Goal: Task Accomplishment & Management: Manage account settings

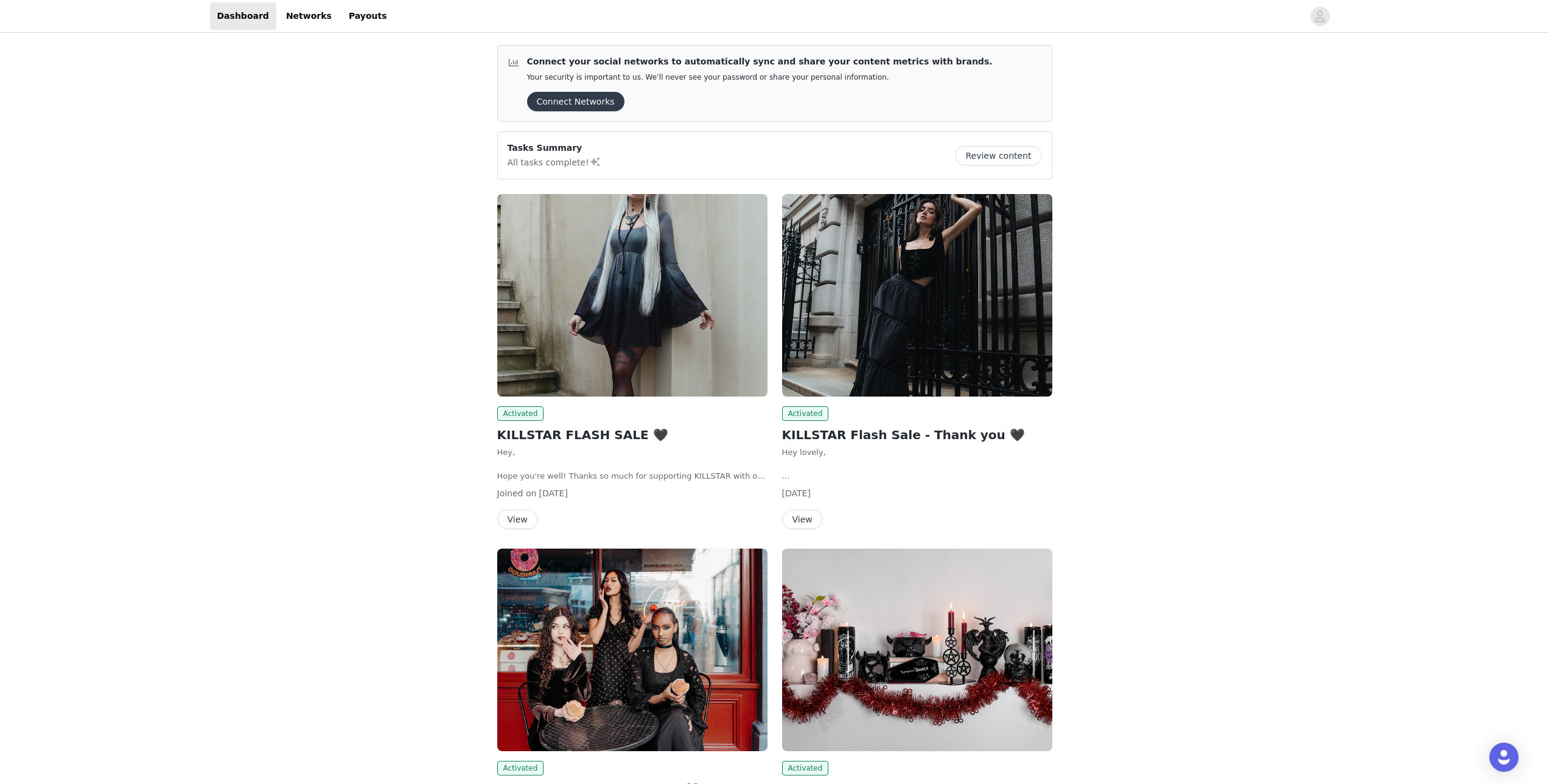
click at [518, 526] on button "View" at bounding box center [518, 520] width 41 height 20
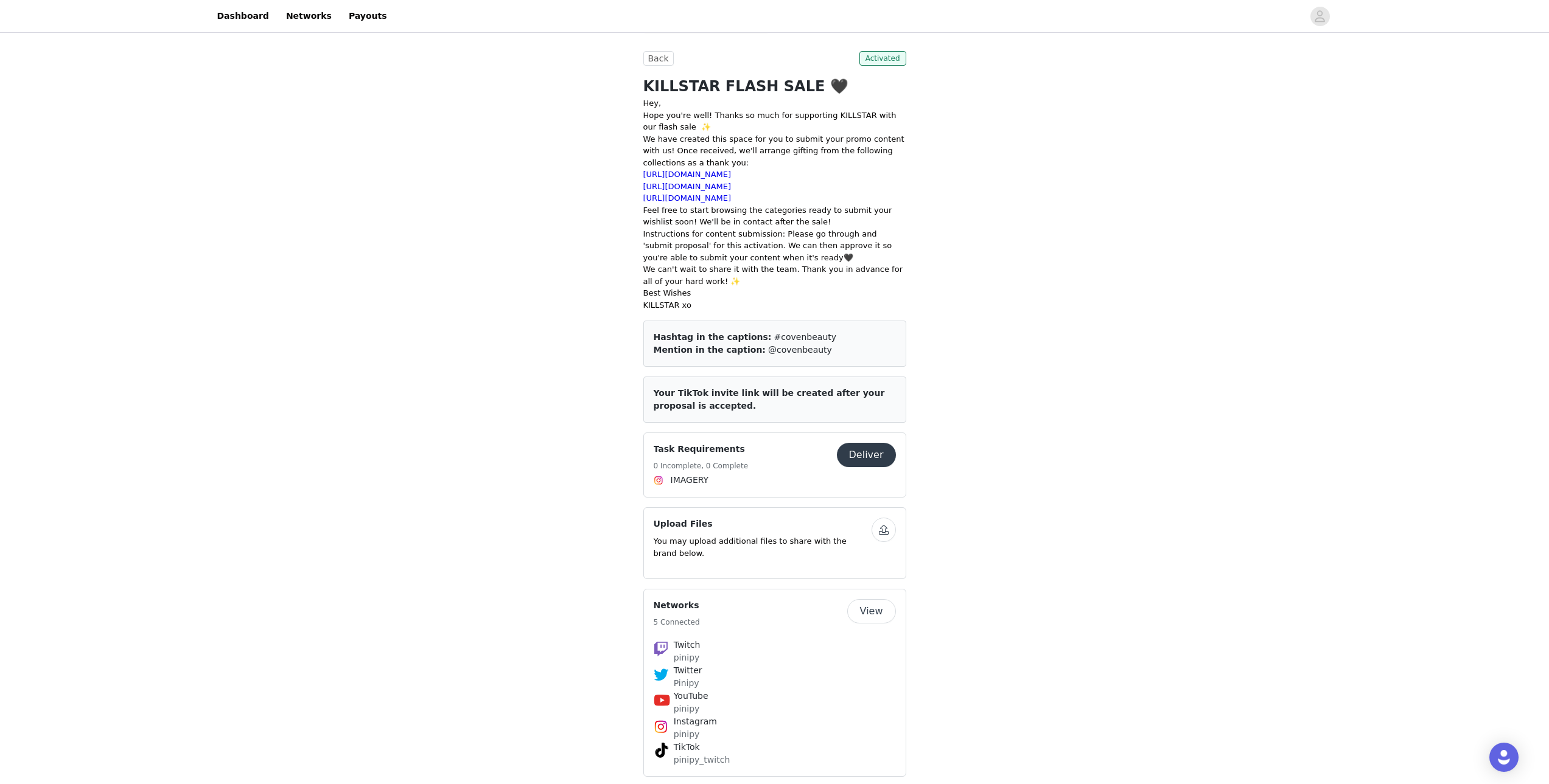
scroll to position [474, 0]
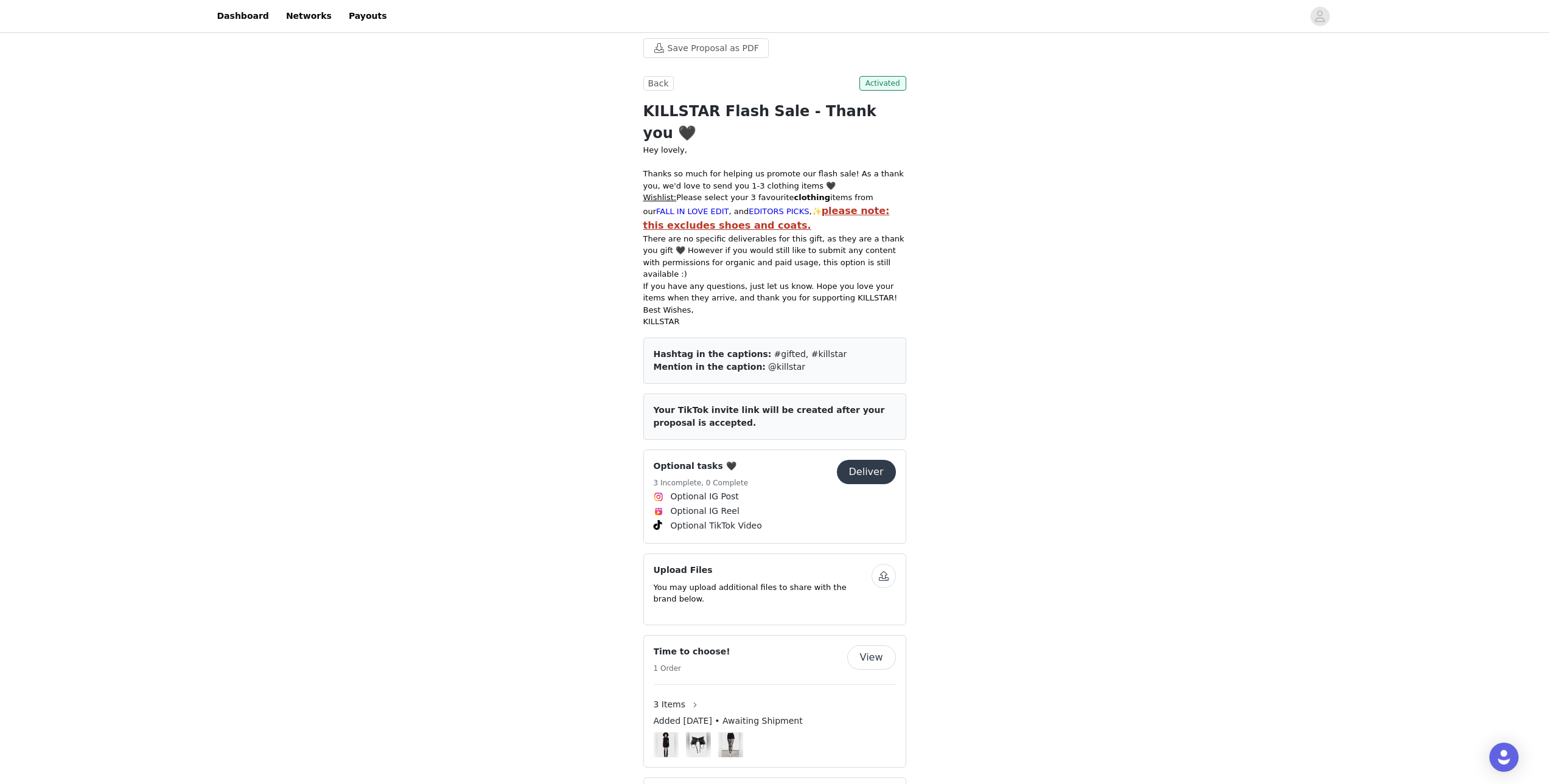
scroll to position [594, 0]
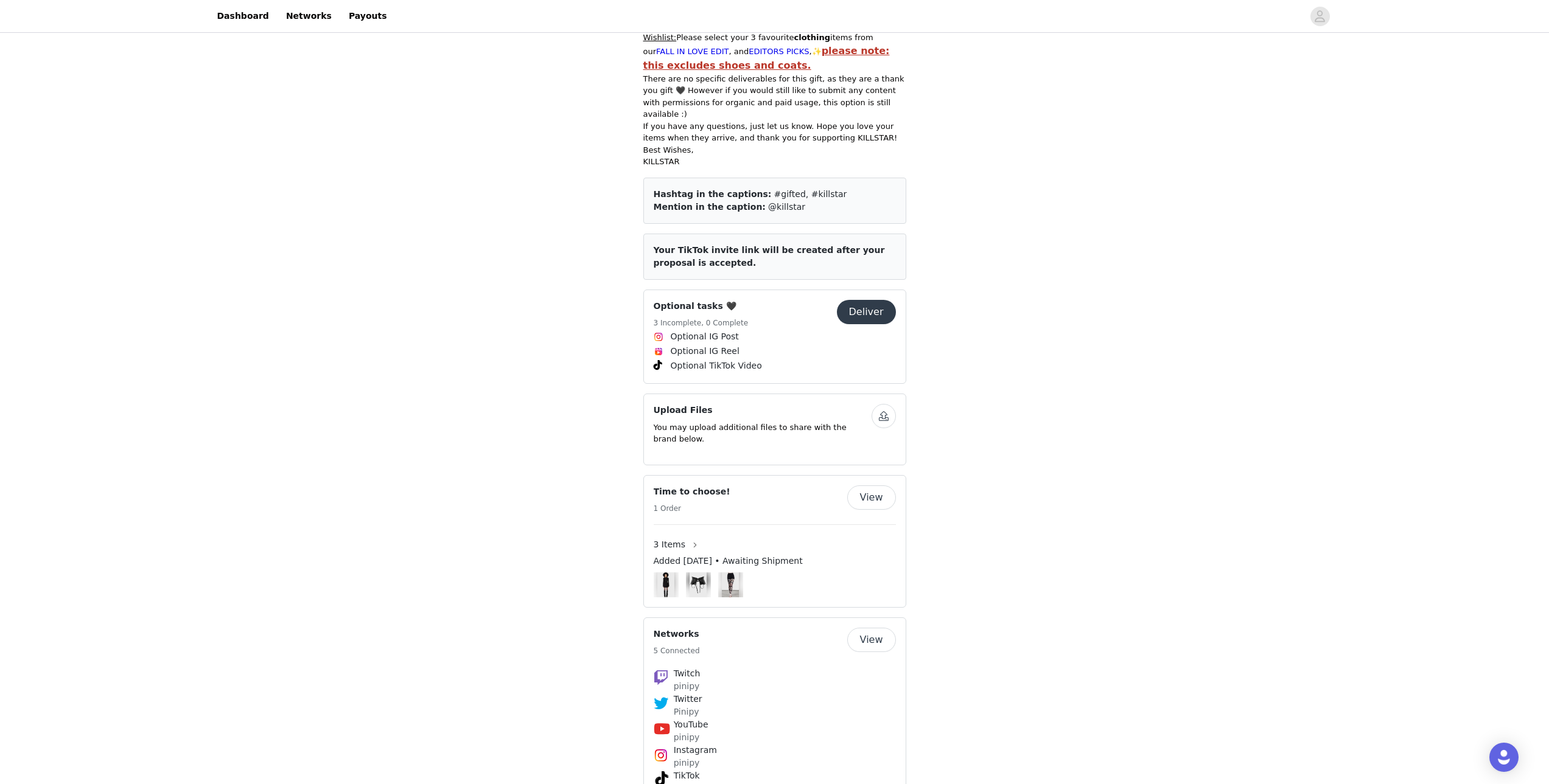
click at [872, 300] on button "Deliver" at bounding box center [866, 312] width 59 height 24
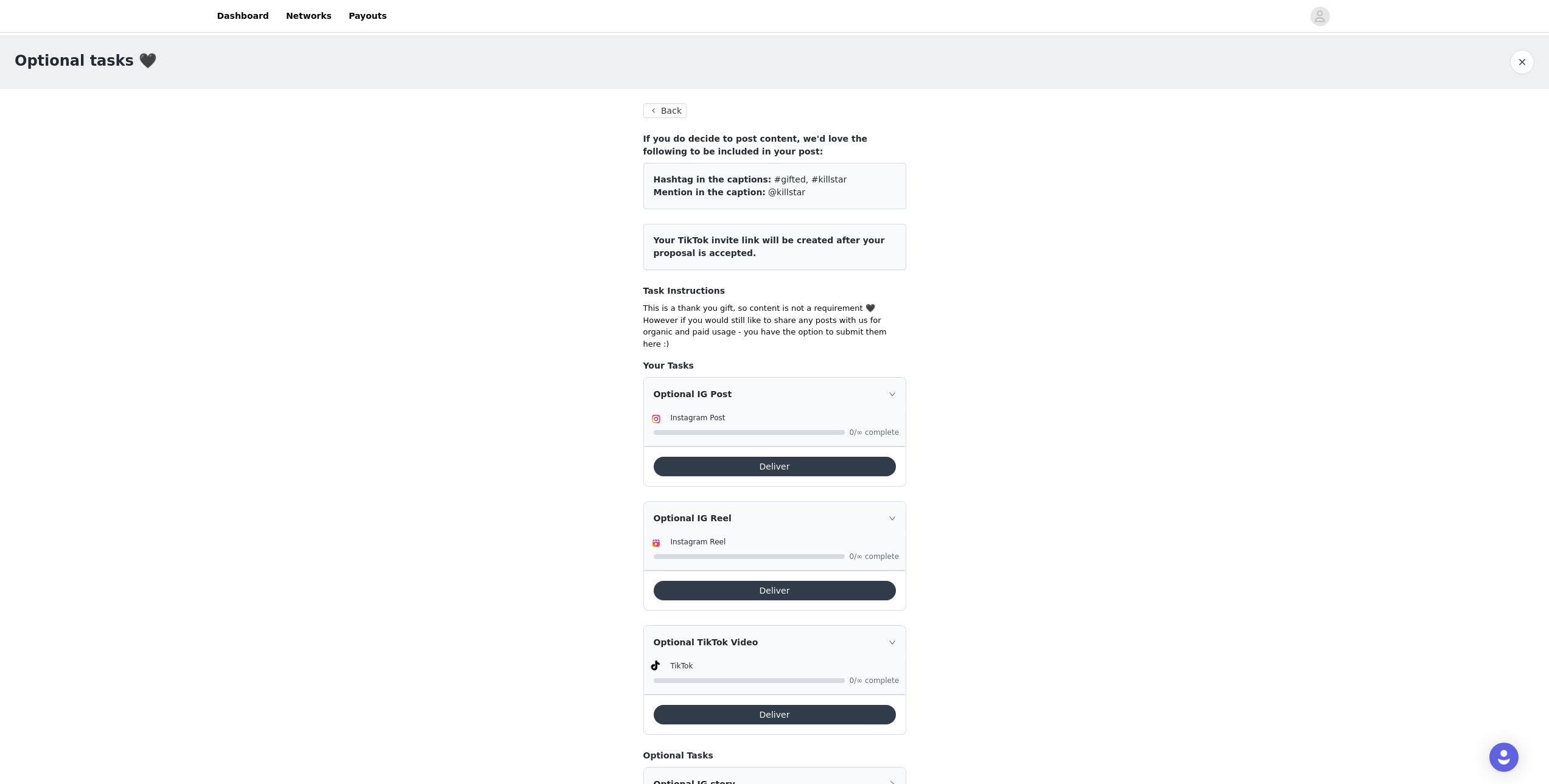
click at [667, 109] on button "Back" at bounding box center [666, 111] width 44 height 15
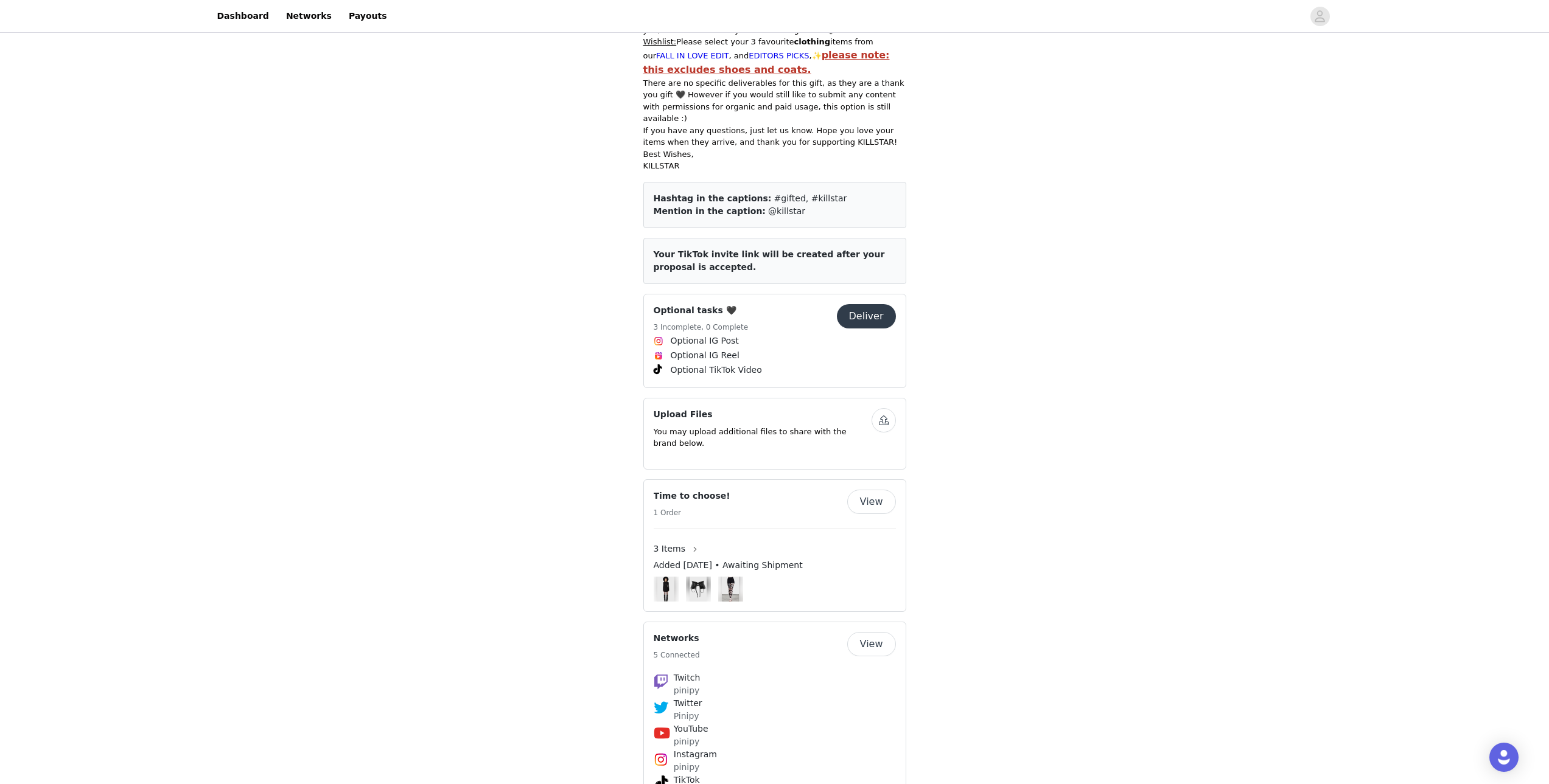
scroll to position [594, 0]
click at [877, 486] on button "View" at bounding box center [872, 498] width 49 height 24
